Goal: Information Seeking & Learning: Find specific fact

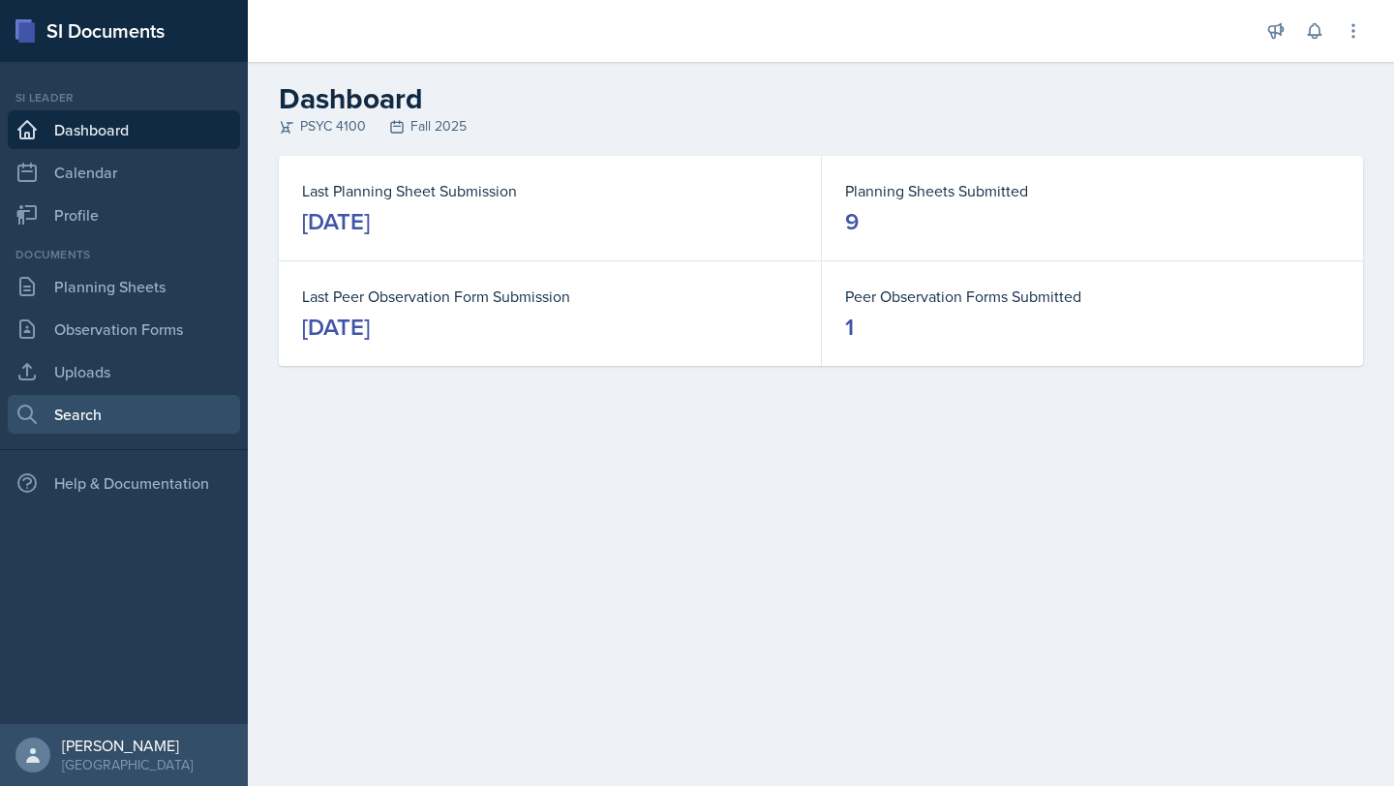
click at [135, 418] on link "Search" at bounding box center [124, 414] width 232 height 39
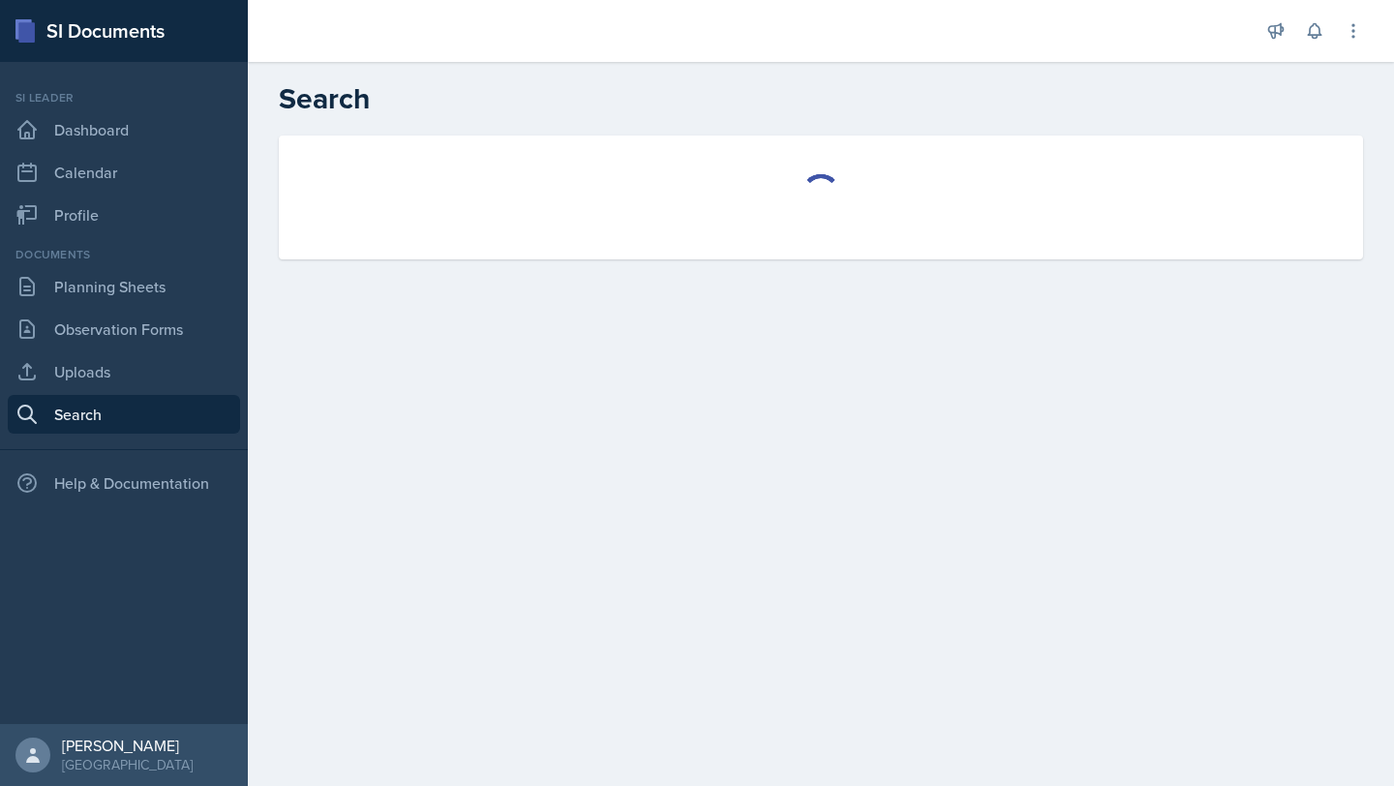
select select "all"
select select "1"
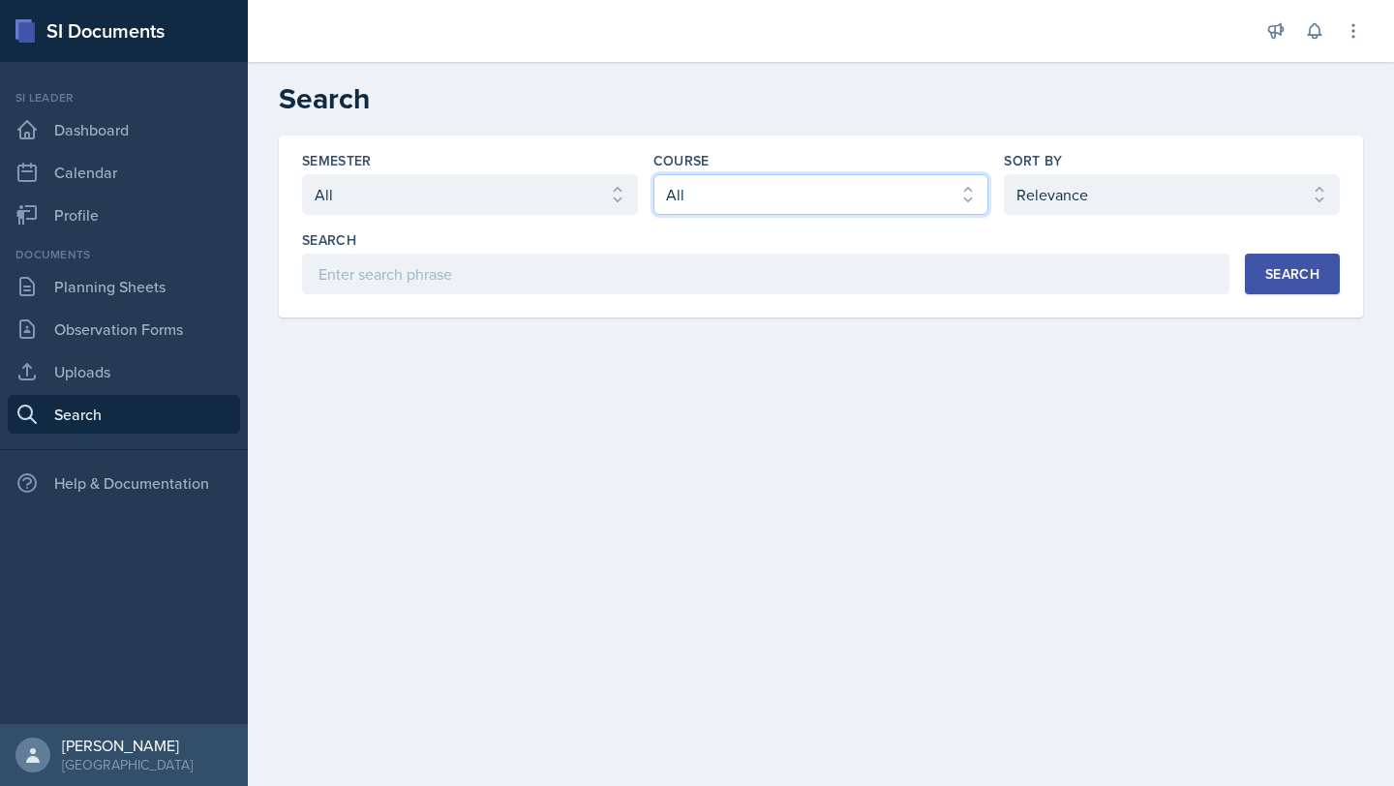
click at [785, 210] on select "Select course All ACCT 2101 ACCT 2102 ACCT 4050 ANTH 1102 ANTH 3301 ARCH 1000 A…" at bounding box center [821, 194] width 336 height 41
select select "a6d59019-deb4-4e6a-9cae-caaa95bc3408"
click at [653, 174] on select "Select course All ACCT 2101 ACCT 2102 ACCT 4050 ANTH 1102 ANTH 3301 ARCH 1000 A…" at bounding box center [821, 194] width 336 height 41
click at [1278, 279] on div "Search" at bounding box center [1292, 273] width 54 height 15
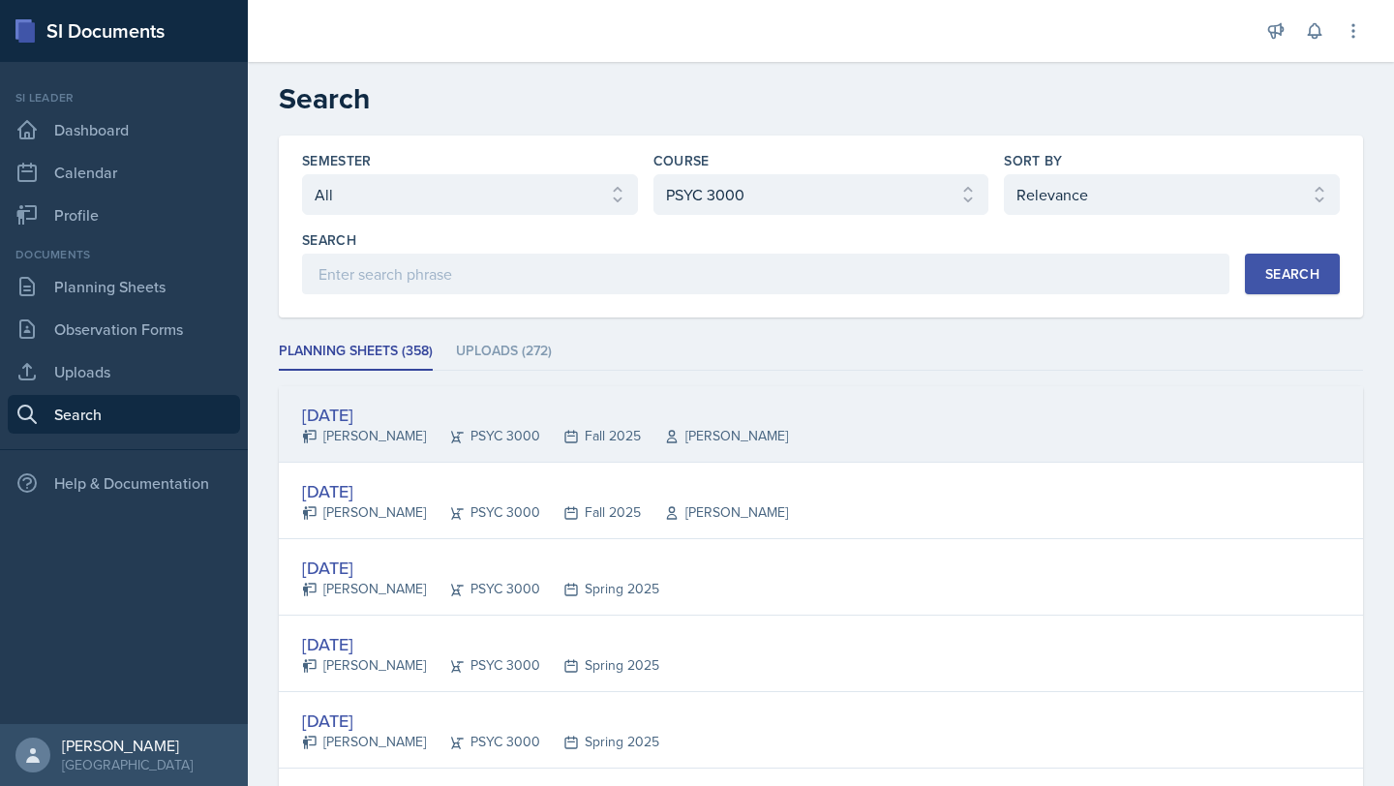
click at [814, 441] on div "[DATE] [PERSON_NAME] PSYC 3000 Fall 2025 [PERSON_NAME]" at bounding box center [821, 424] width 1084 height 76
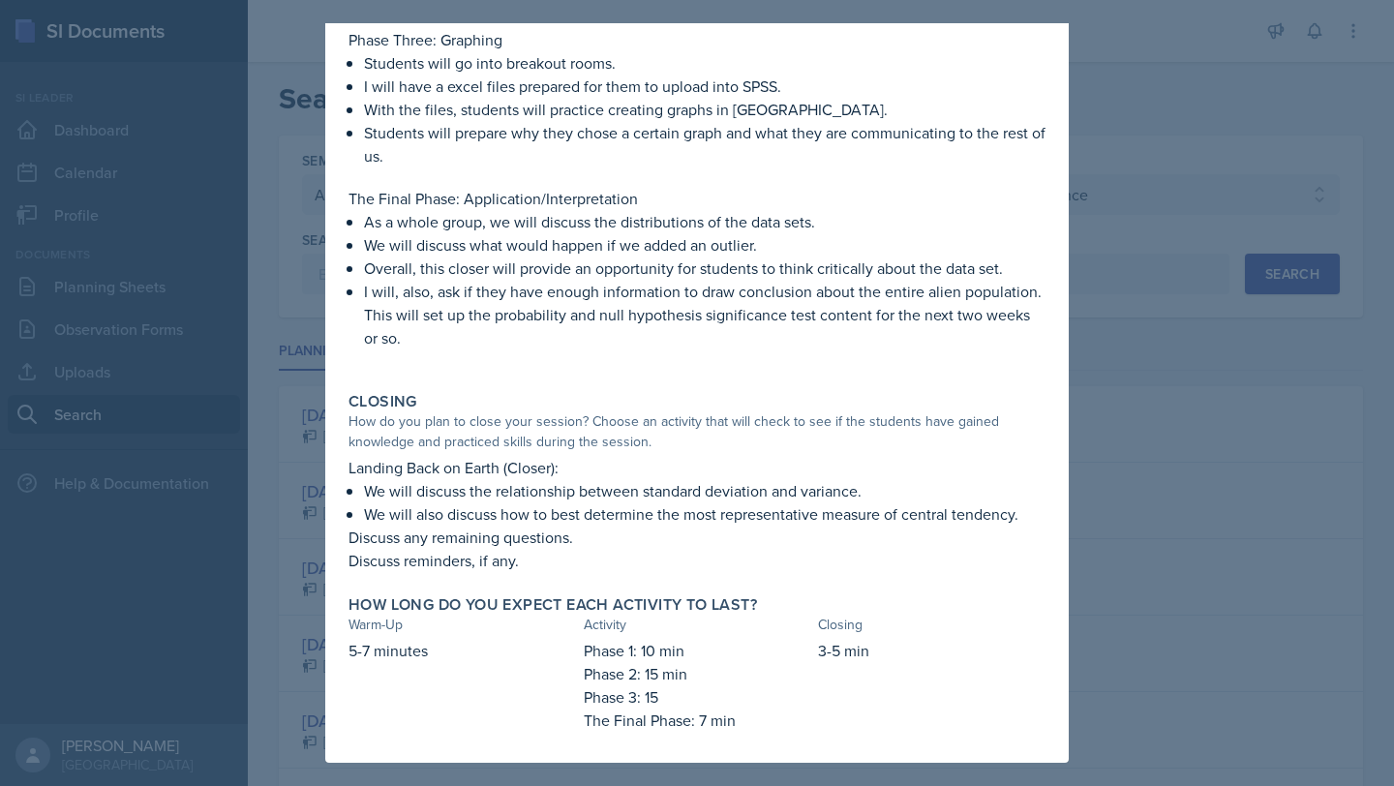
scroll to position [928, 0]
click at [1274, 496] on div at bounding box center [697, 393] width 1394 height 786
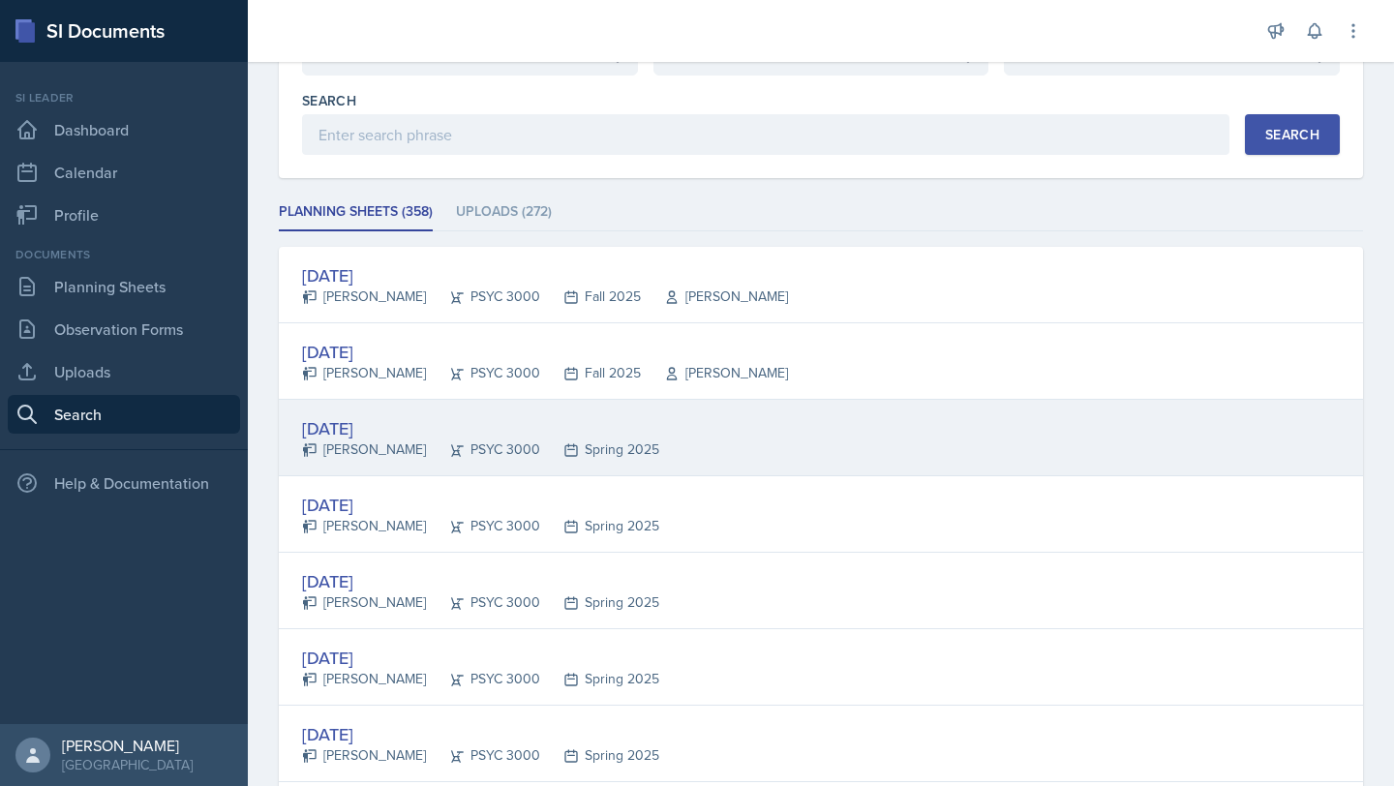
scroll to position [181, 0]
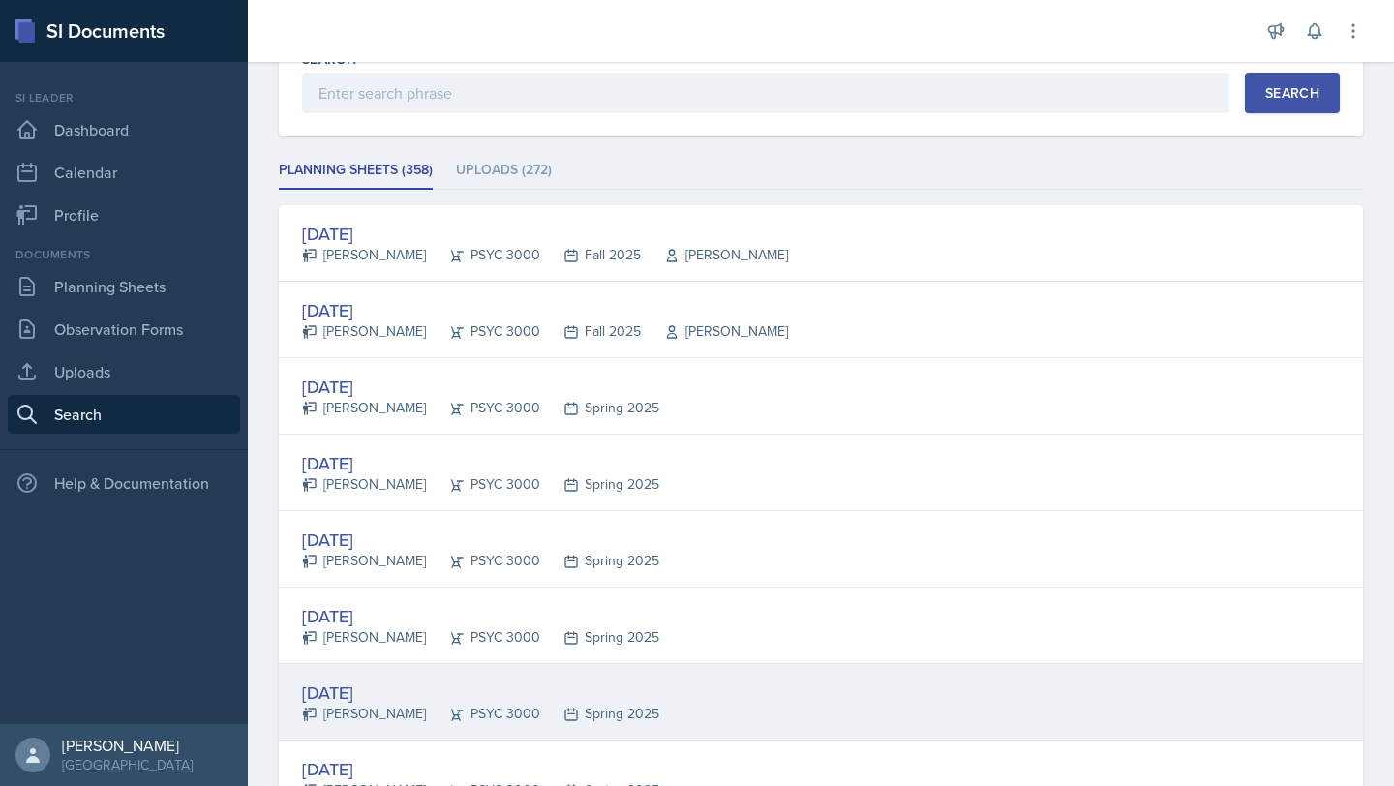
click at [575, 668] on div "[DATE] [PERSON_NAME] PSYC 3000 Spring 2025" at bounding box center [821, 702] width 1084 height 76
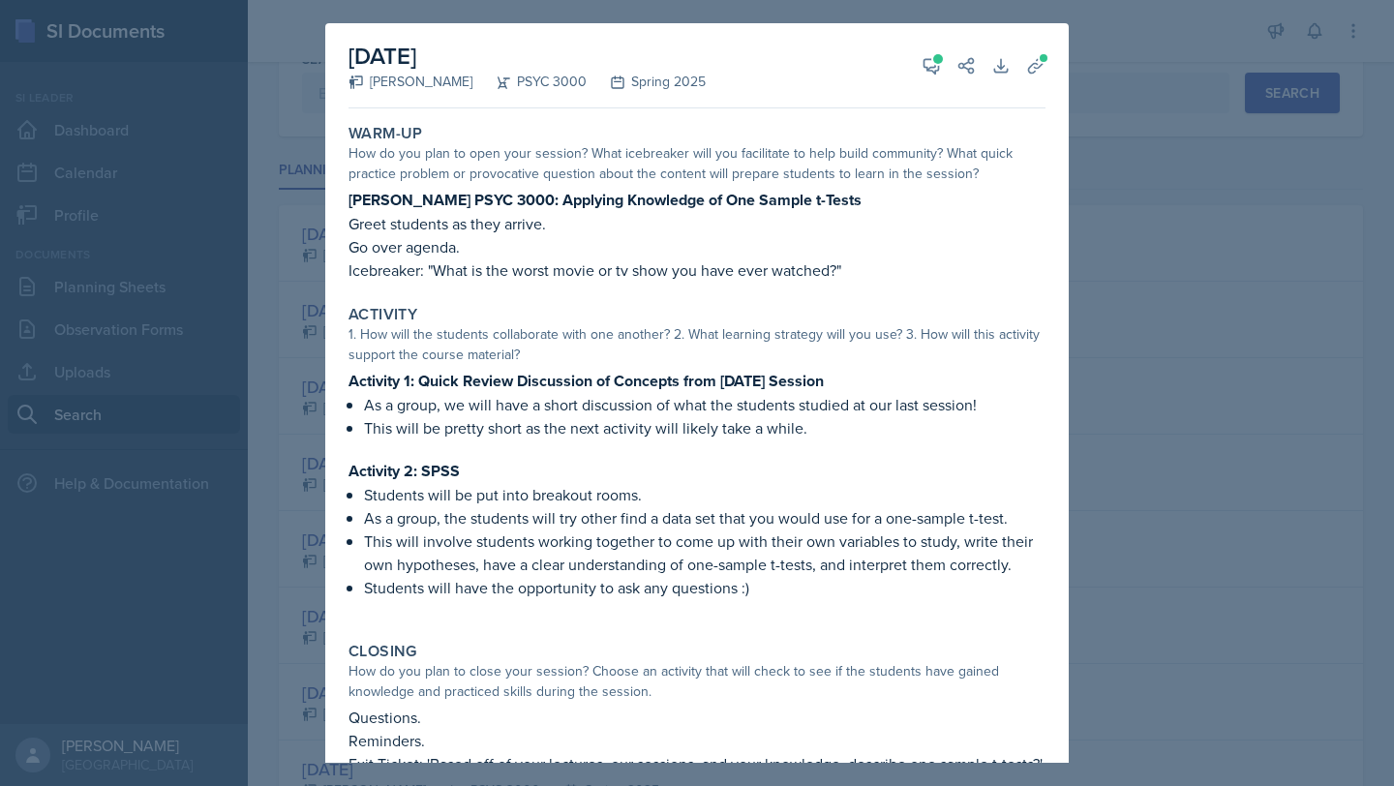
click at [1359, 495] on div at bounding box center [697, 393] width 1394 height 786
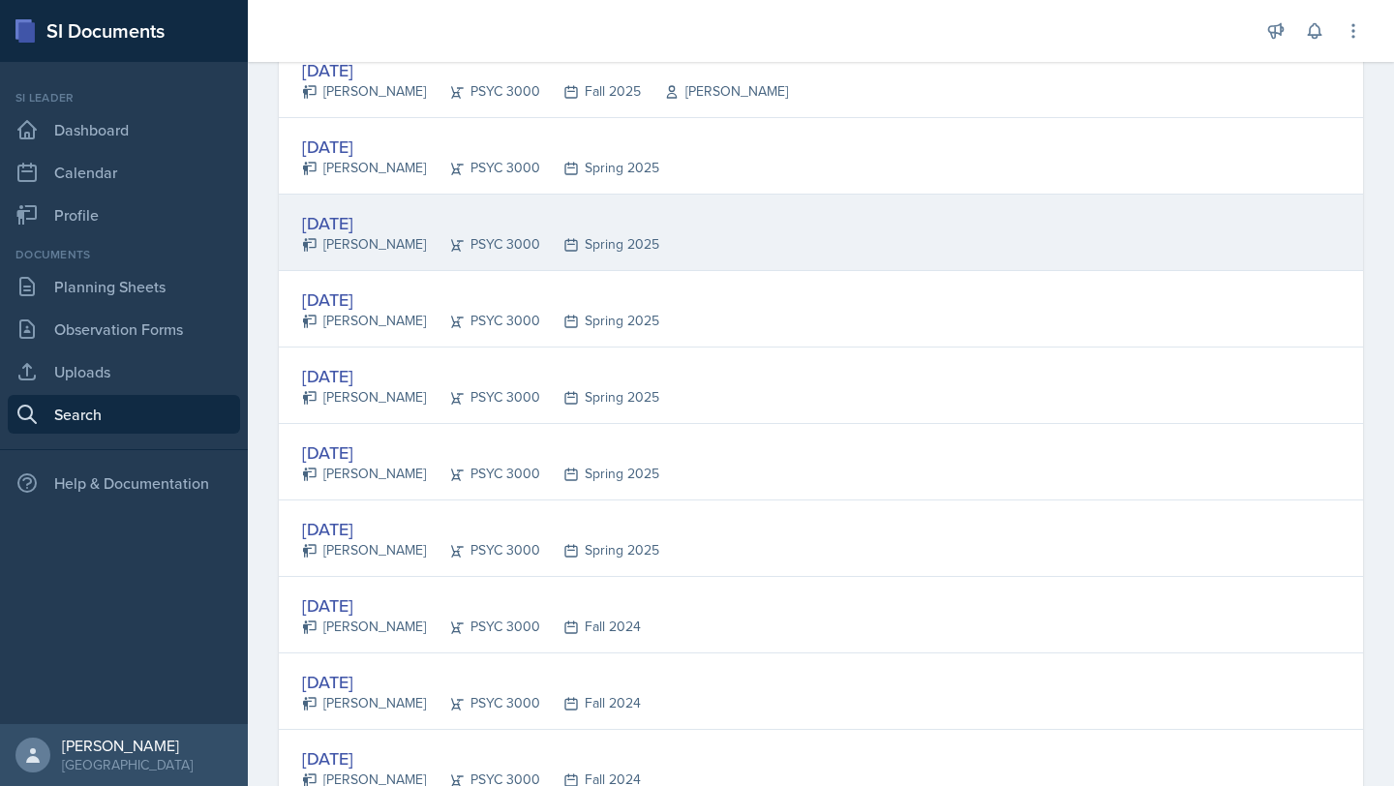
scroll to position [429, 0]
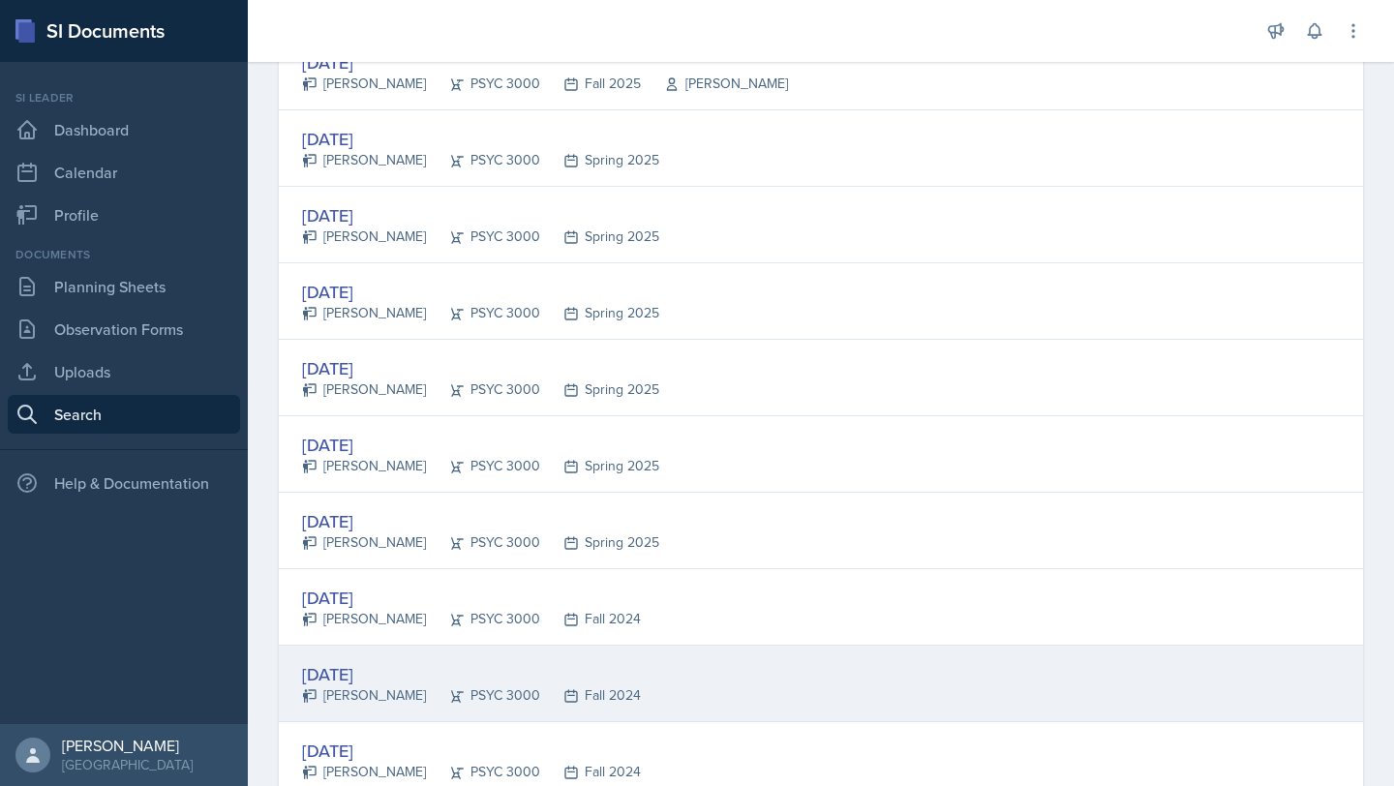
click at [630, 696] on div "Fall 2024" at bounding box center [590, 695] width 101 height 20
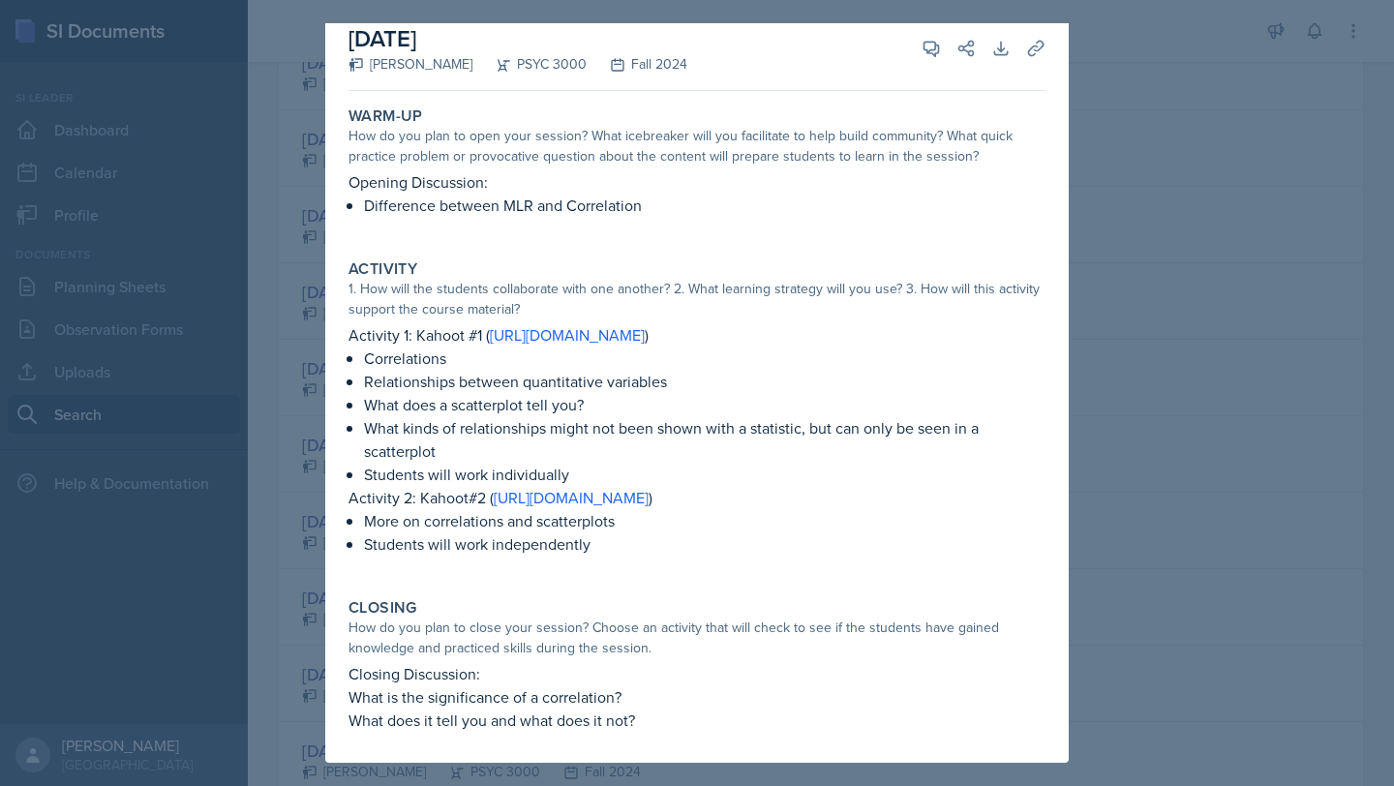
scroll to position [0, 0]
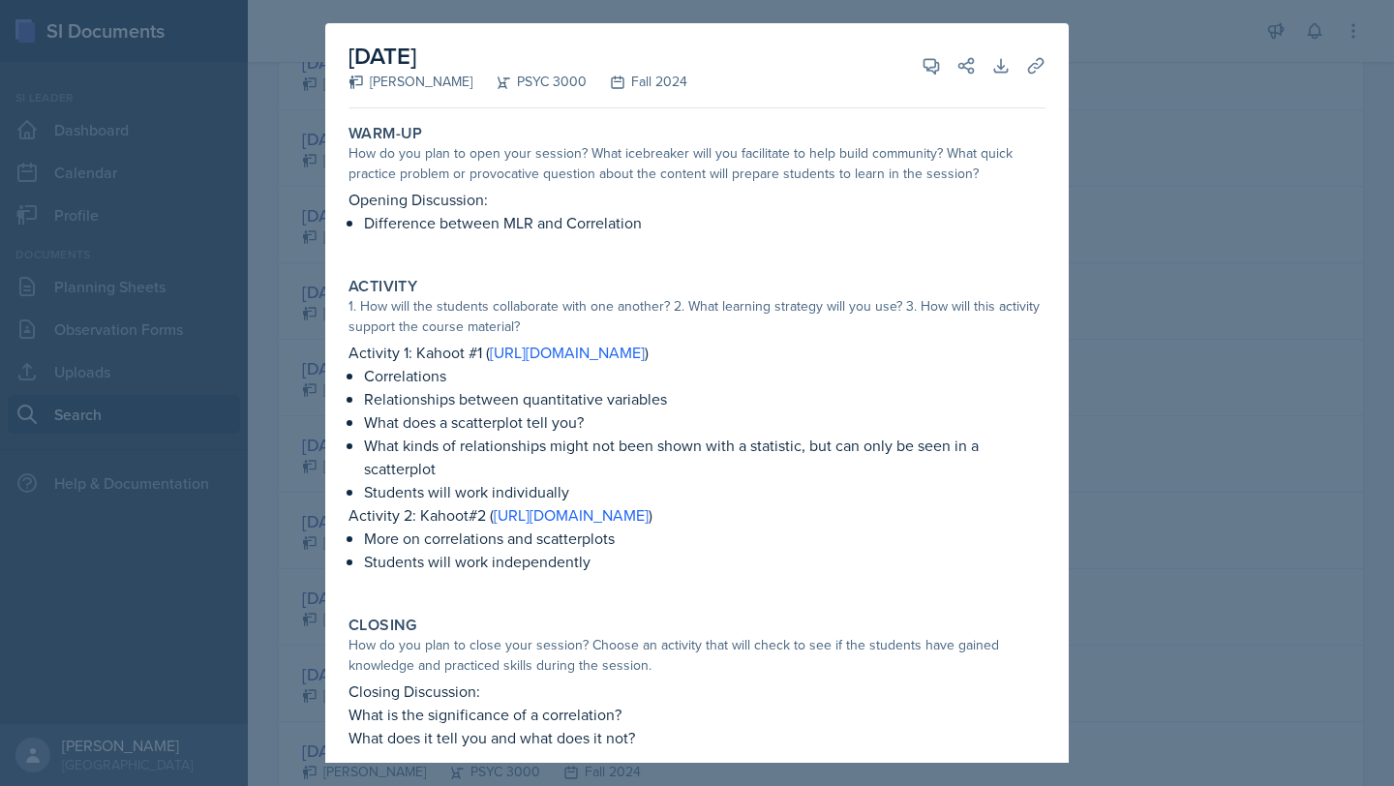
click at [1173, 329] on div at bounding box center [697, 393] width 1394 height 786
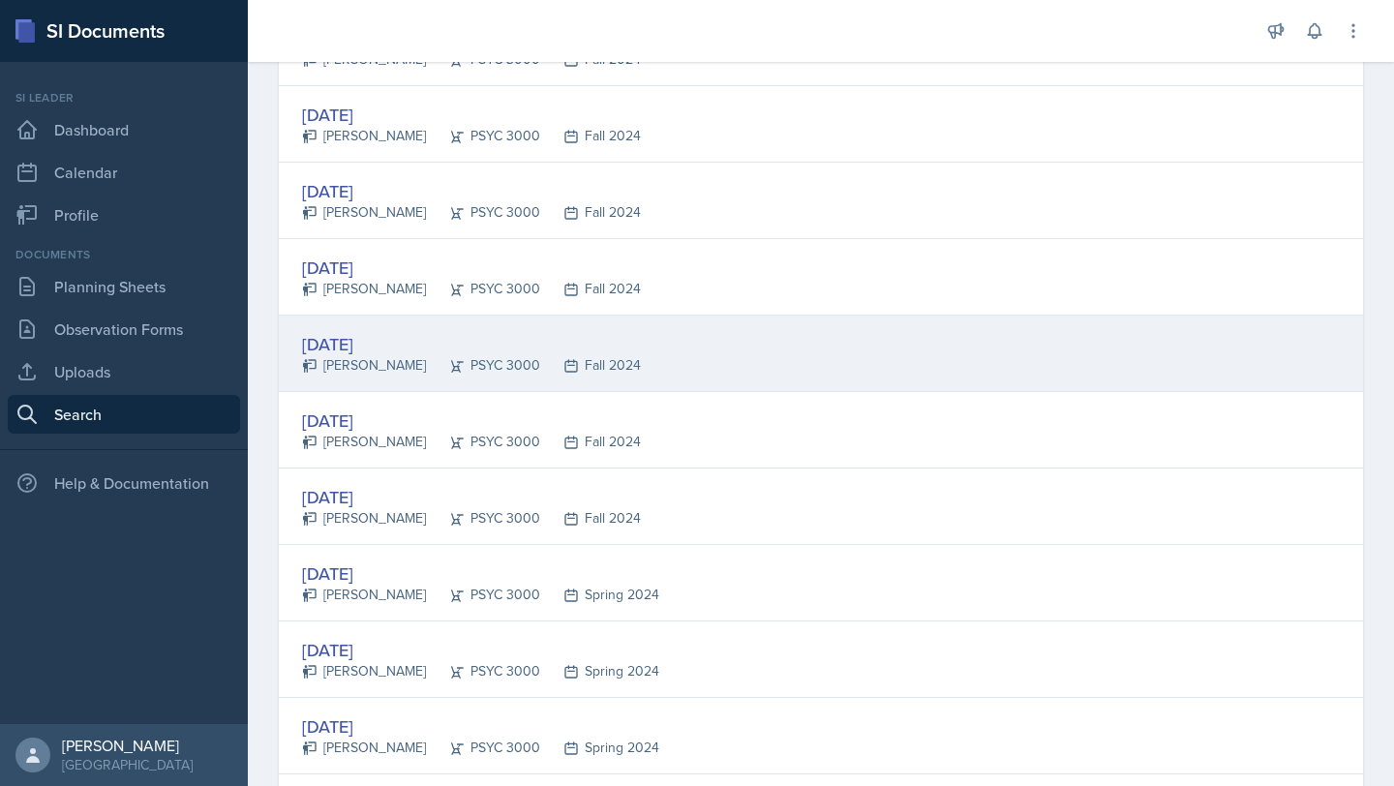
scroll to position [1569, 0]
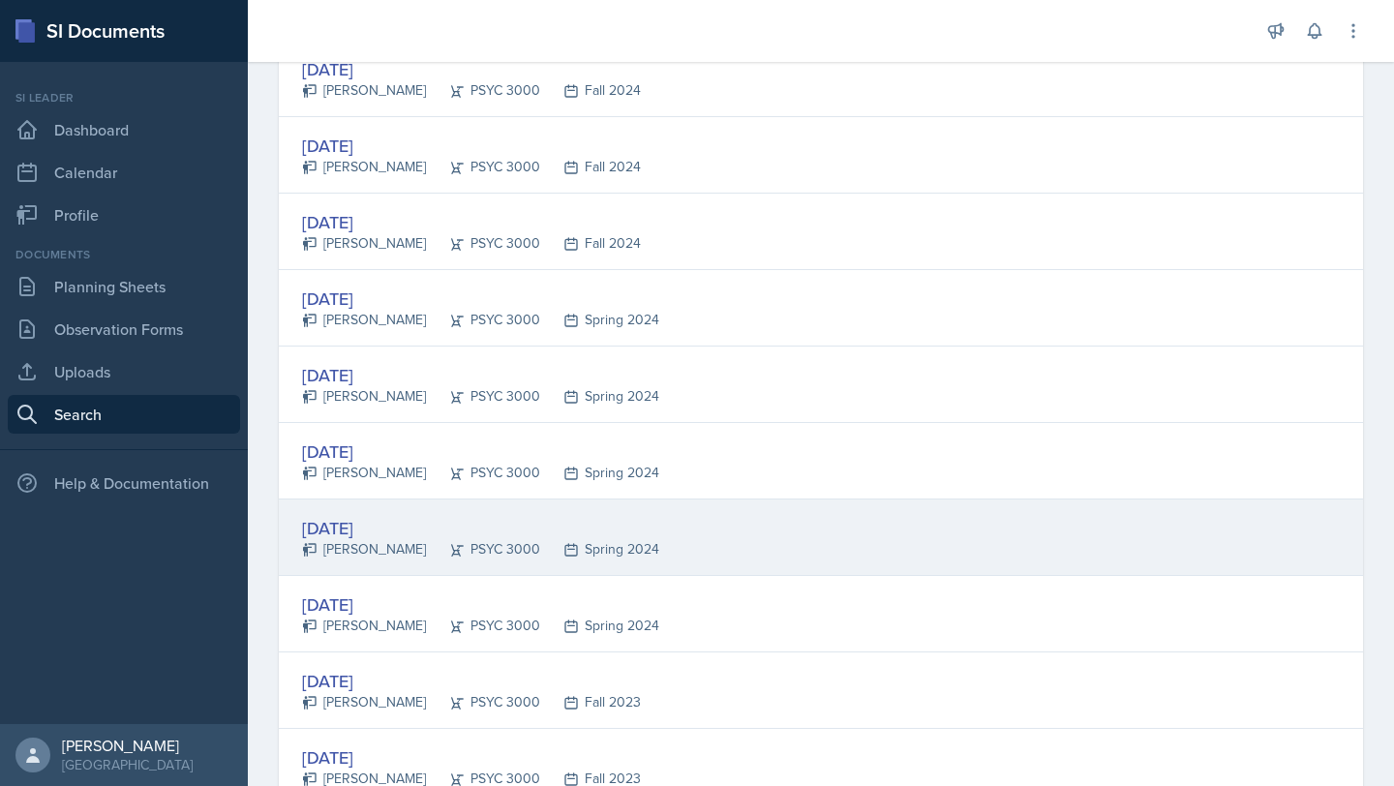
click at [446, 522] on div "[DATE]" at bounding box center [480, 528] width 357 height 26
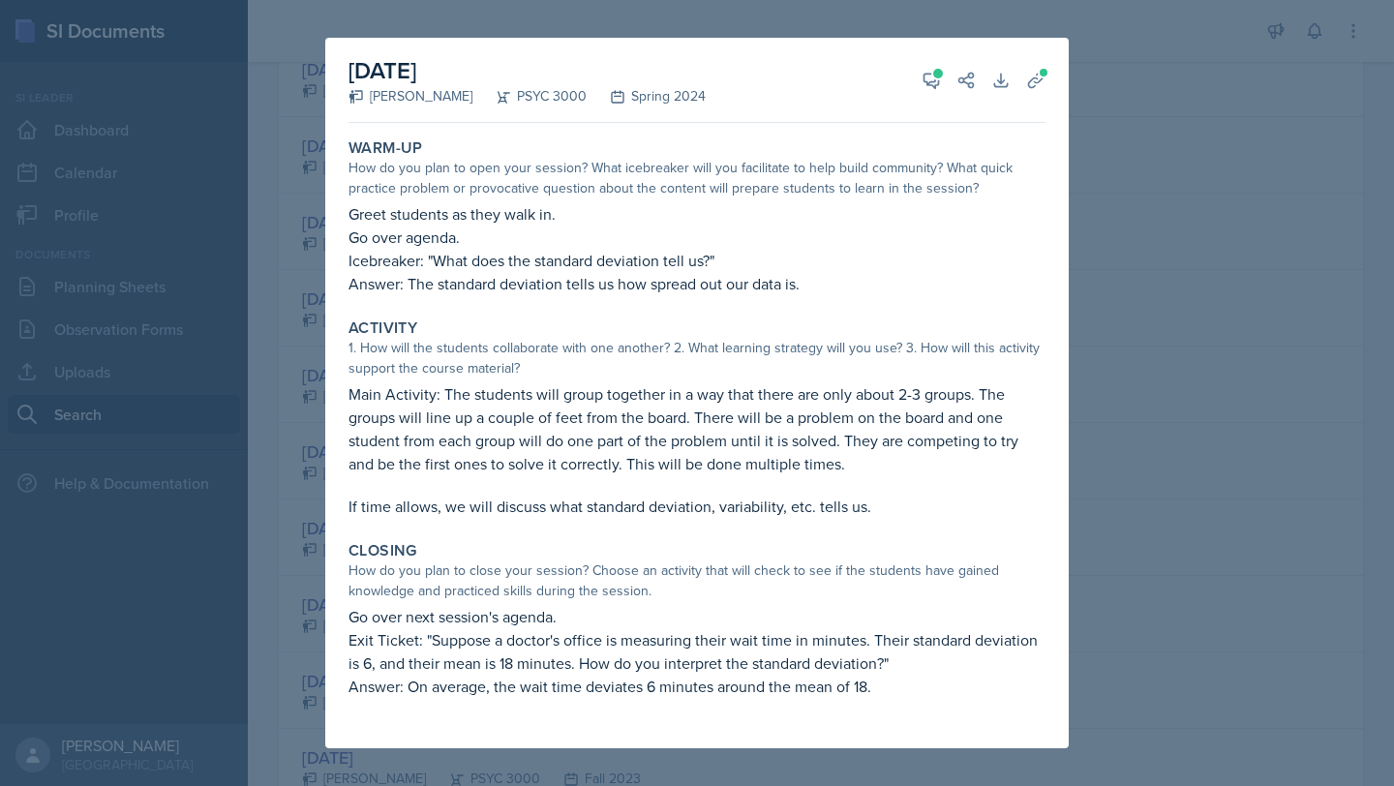
click at [1189, 486] on div at bounding box center [697, 393] width 1394 height 786
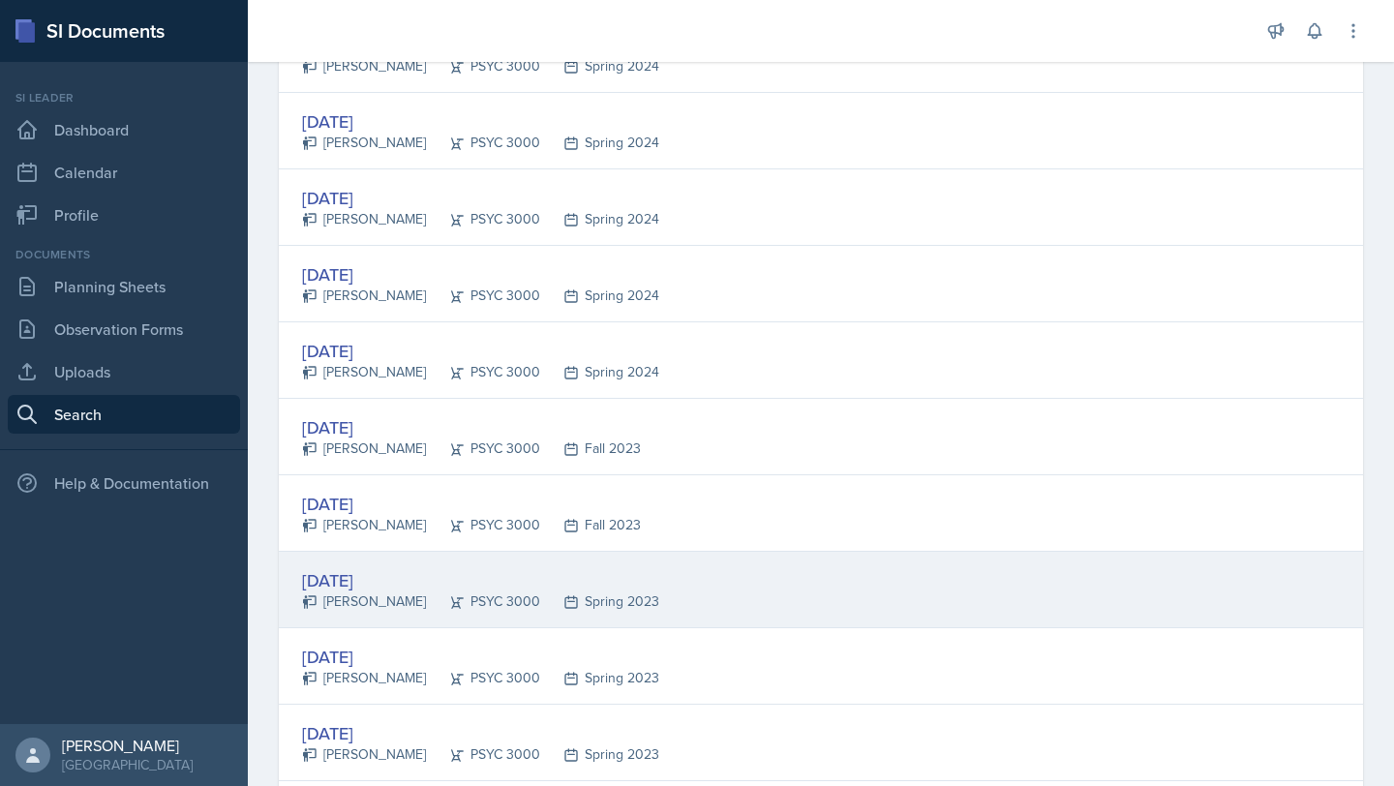
scroll to position [1833, 0]
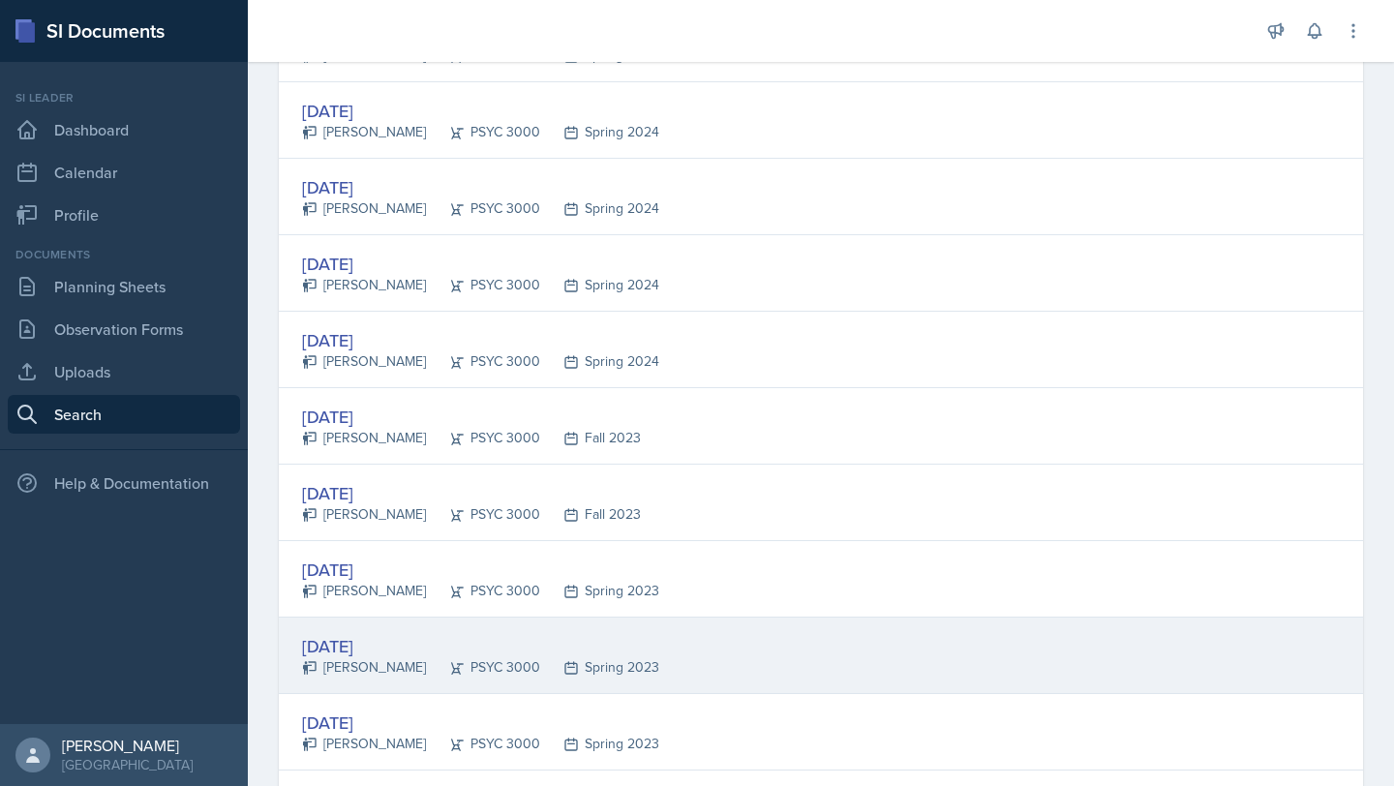
click at [748, 633] on div "[DATE] [PERSON_NAME] PSYC 3000 Spring 2023" at bounding box center [821, 655] width 1084 height 76
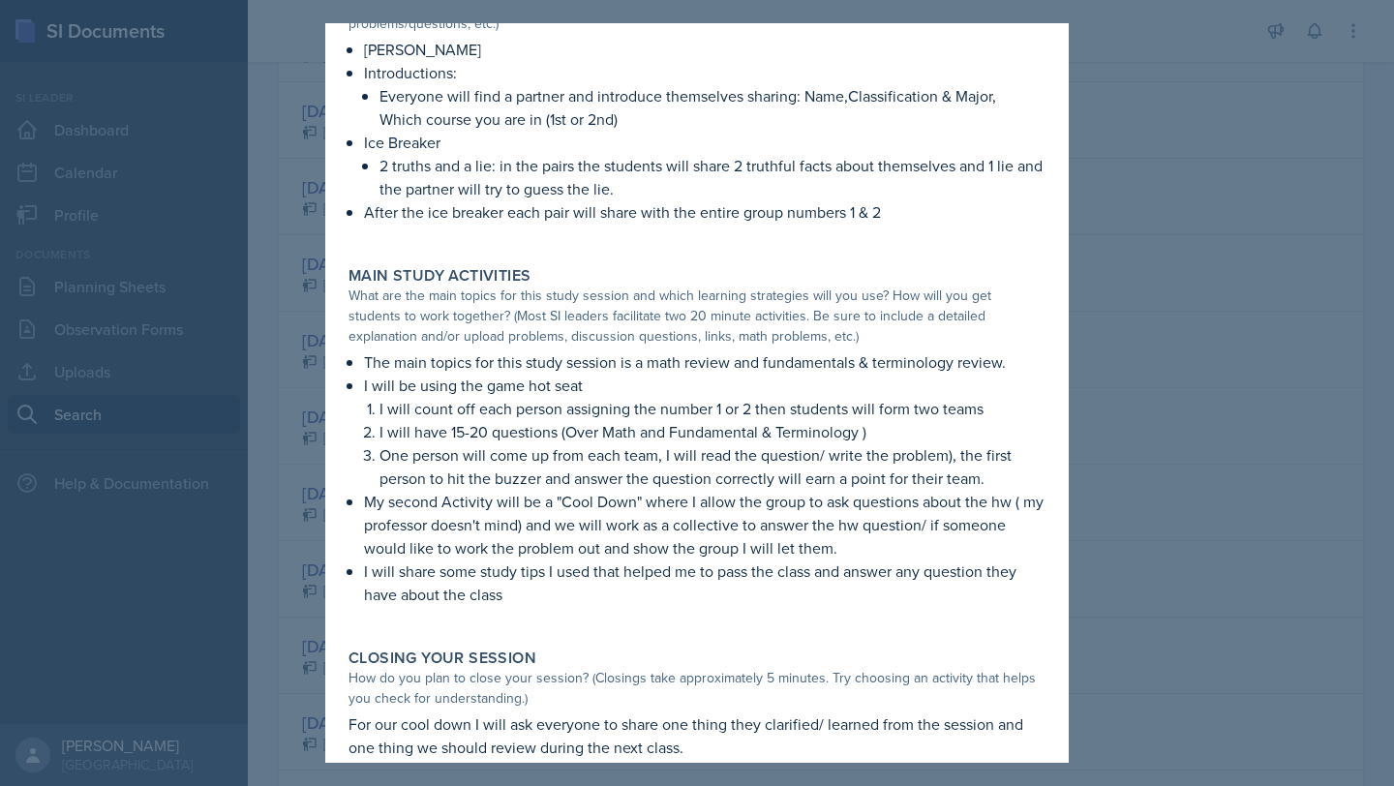
scroll to position [195, 0]
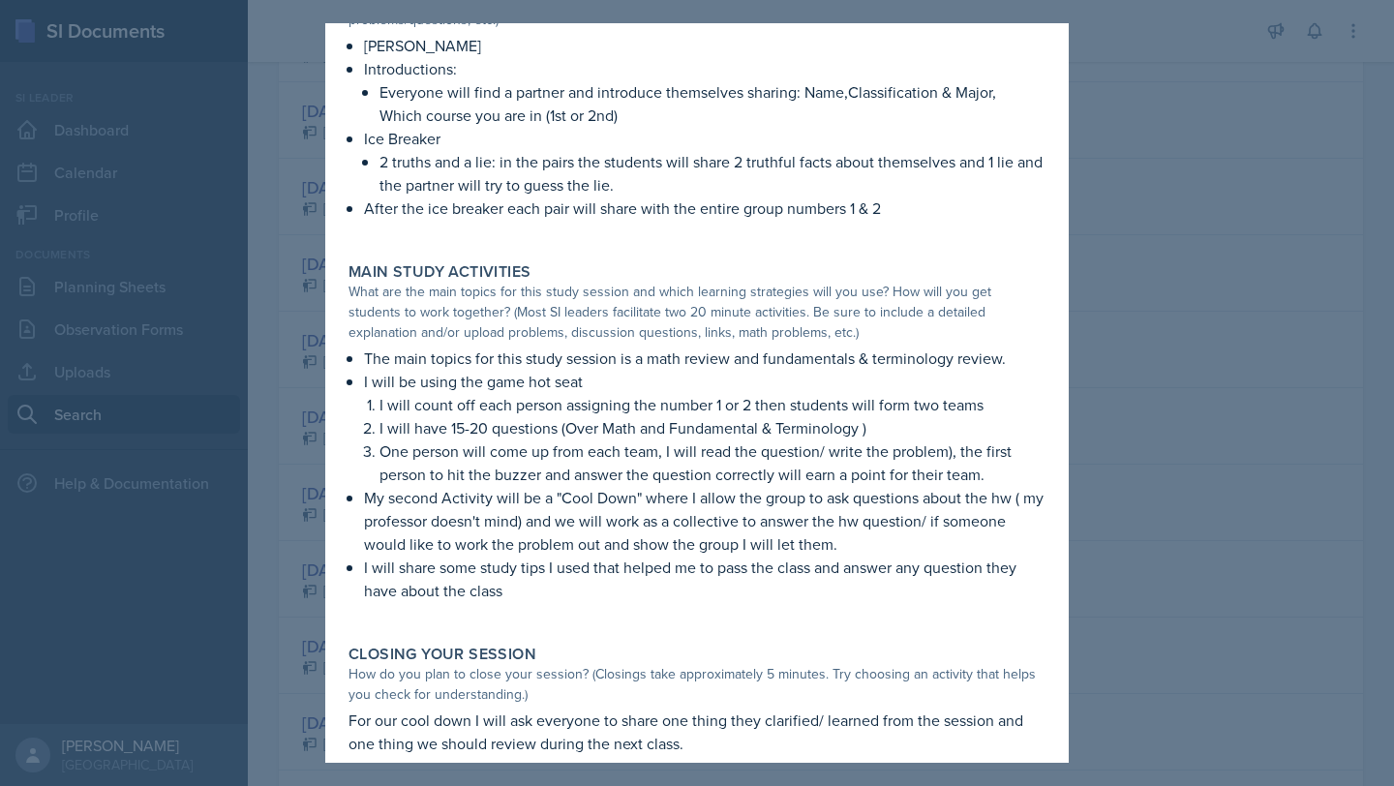
click at [1318, 384] on div at bounding box center [697, 393] width 1394 height 786
